Goal: Task Accomplishment & Management: Use online tool/utility

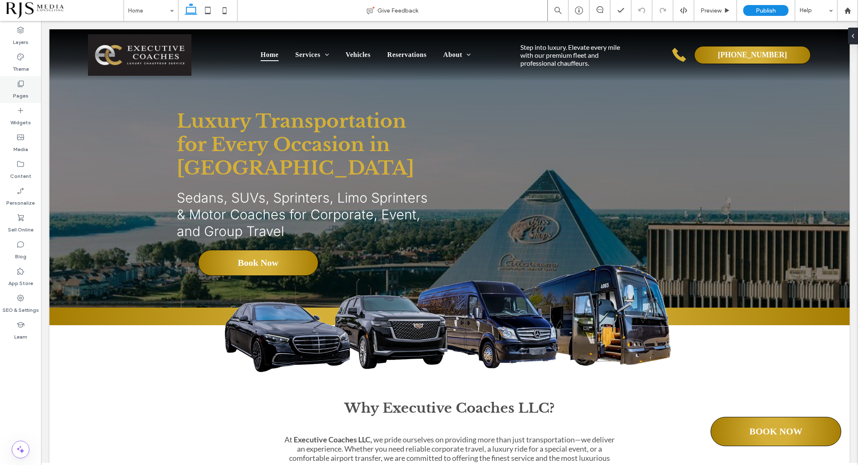
click at [27, 90] on label "Pages" at bounding box center [21, 94] width 16 height 12
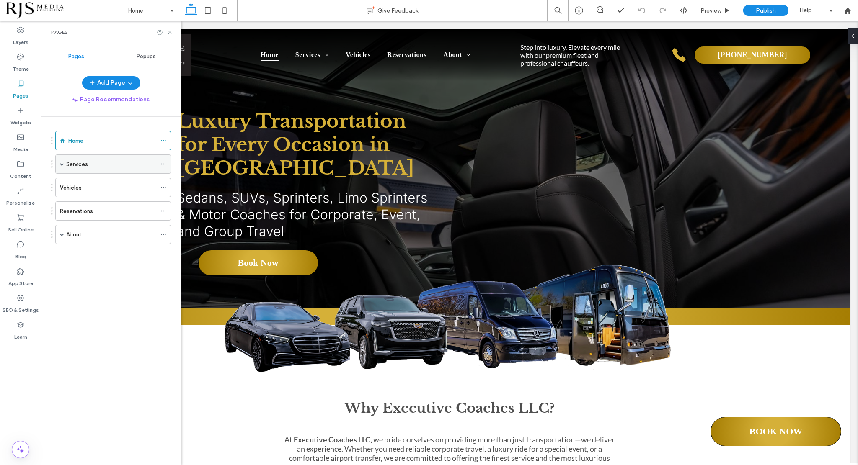
click at [82, 165] on label "Services" at bounding box center [77, 164] width 22 height 15
click at [86, 185] on div "Services Give Feedback Preview Publish Help Design Panel Site Comments Team & C…" at bounding box center [429, 232] width 858 height 465
click at [15, 172] on label "Content" at bounding box center [20, 174] width 21 height 12
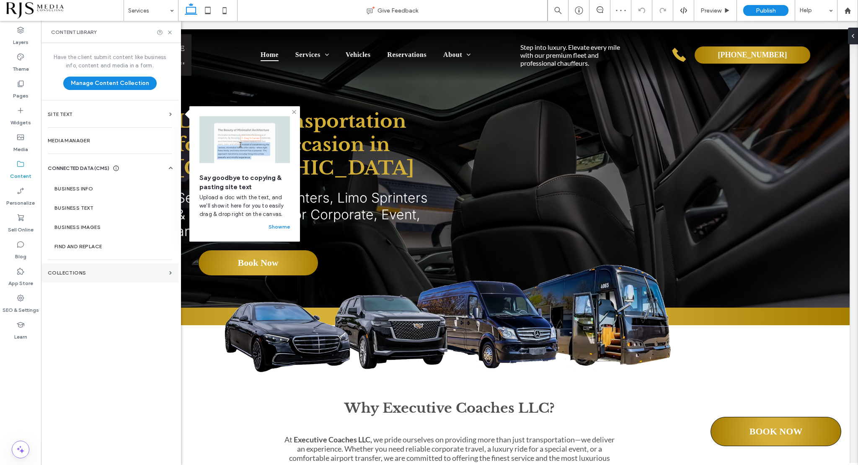
click at [91, 269] on section "Collections" at bounding box center [109, 273] width 137 height 19
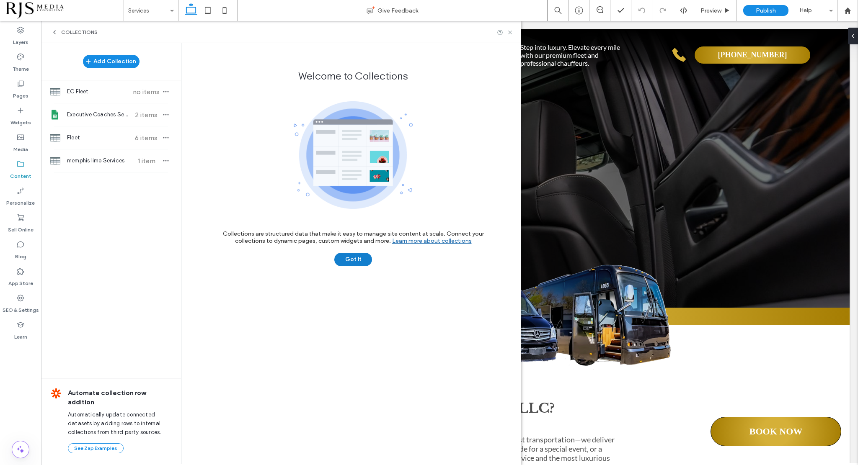
click at [354, 257] on button "Got It" at bounding box center [353, 259] width 38 height 13
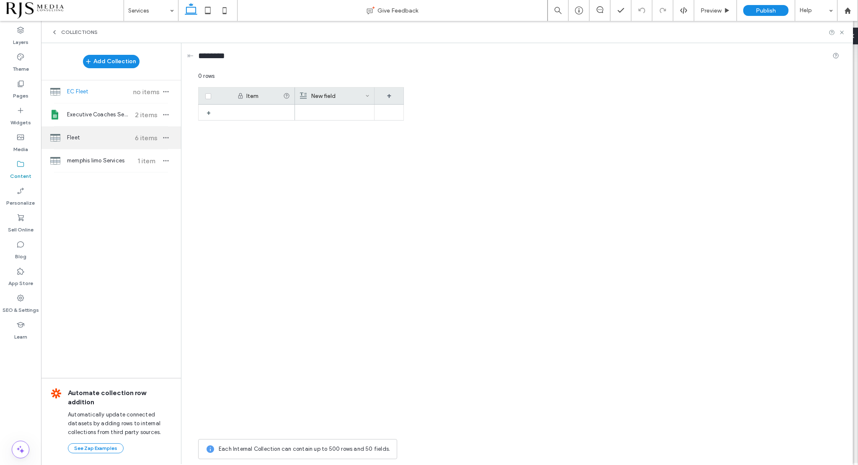
click at [87, 135] on span "Fleet" at bounding box center [98, 138] width 62 height 8
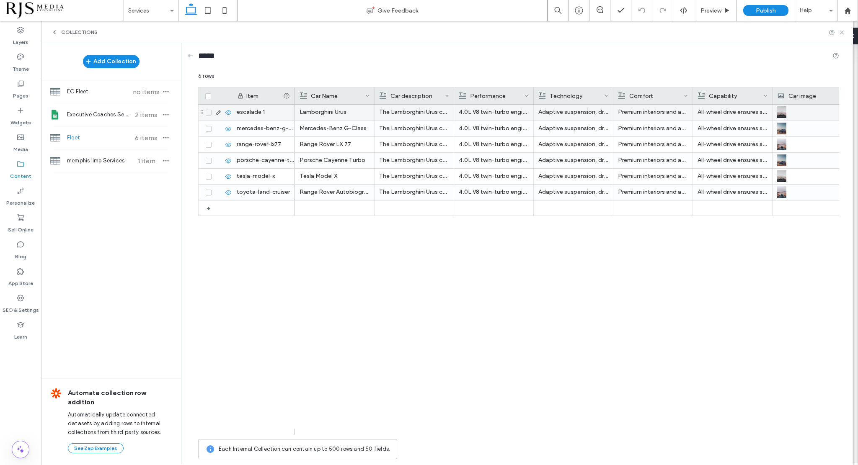
click at [218, 111] on icon at bounding box center [218, 112] width 7 height 7
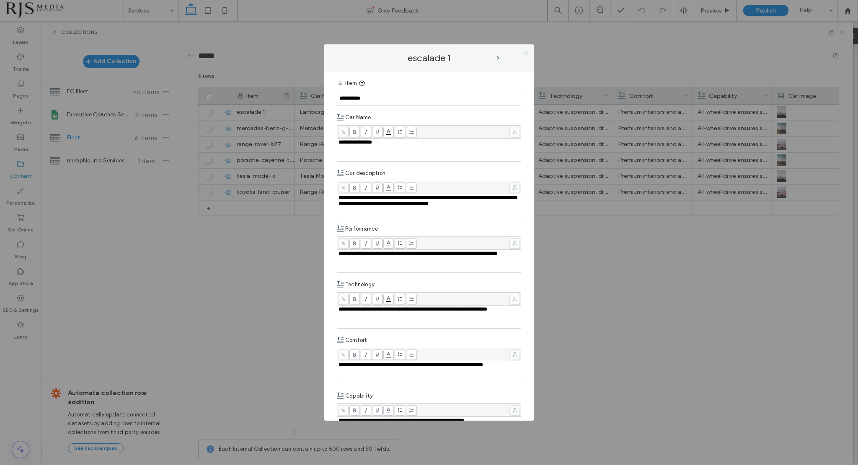
click at [523, 52] on icon at bounding box center [525, 53] width 6 height 6
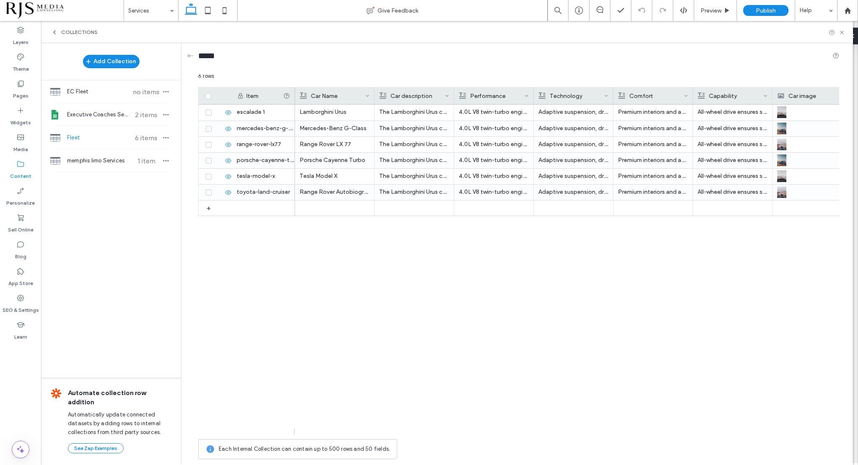
click at [89, 31] on span "Collections" at bounding box center [79, 32] width 36 height 7
